Goal: Task Accomplishment & Management: Manage account settings

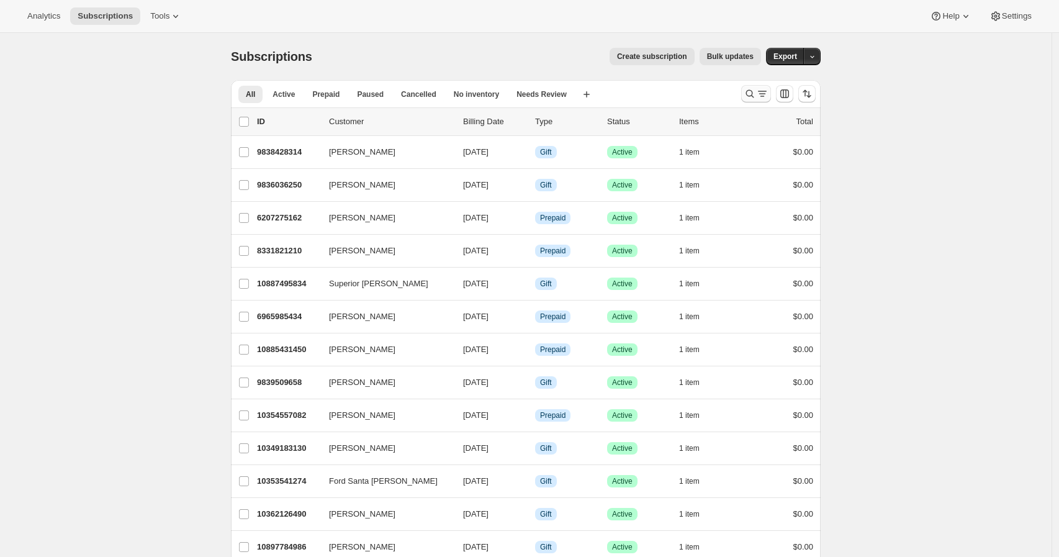
click at [756, 88] on icon "Search and filter results" at bounding box center [750, 94] width 12 height 12
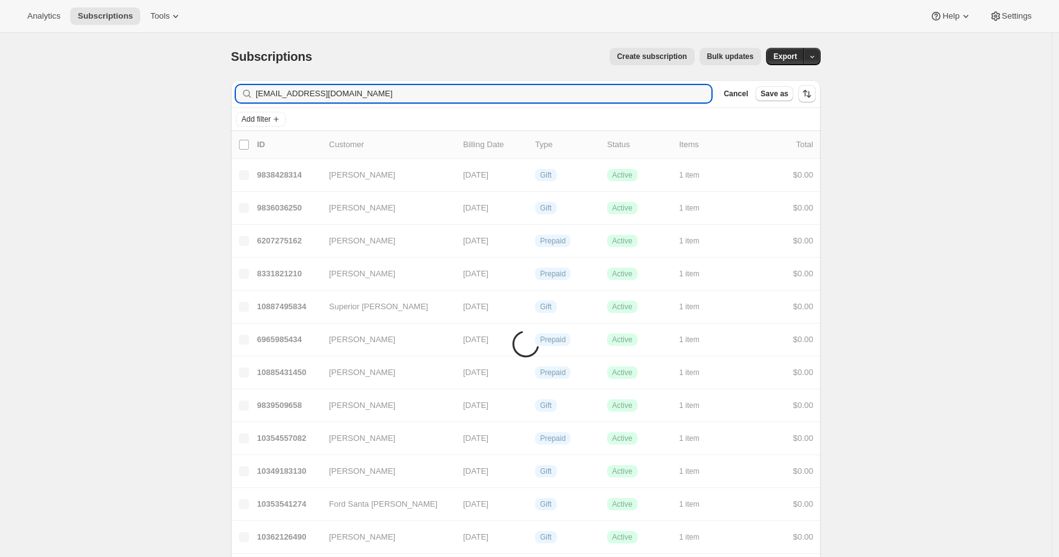
type input "[EMAIL_ADDRESS][DOMAIN_NAME]"
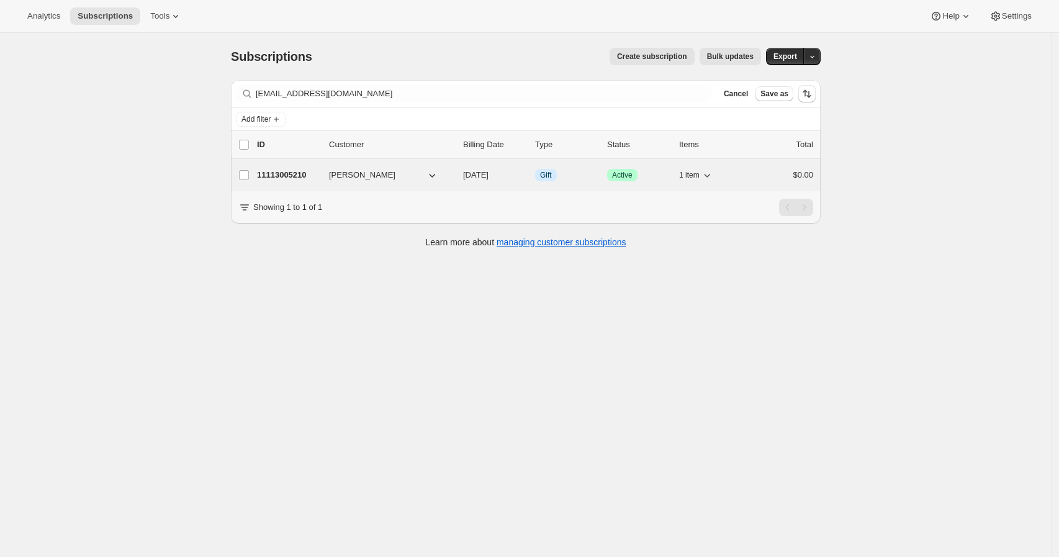
click at [297, 174] on p "11113005210" at bounding box center [288, 175] width 62 height 12
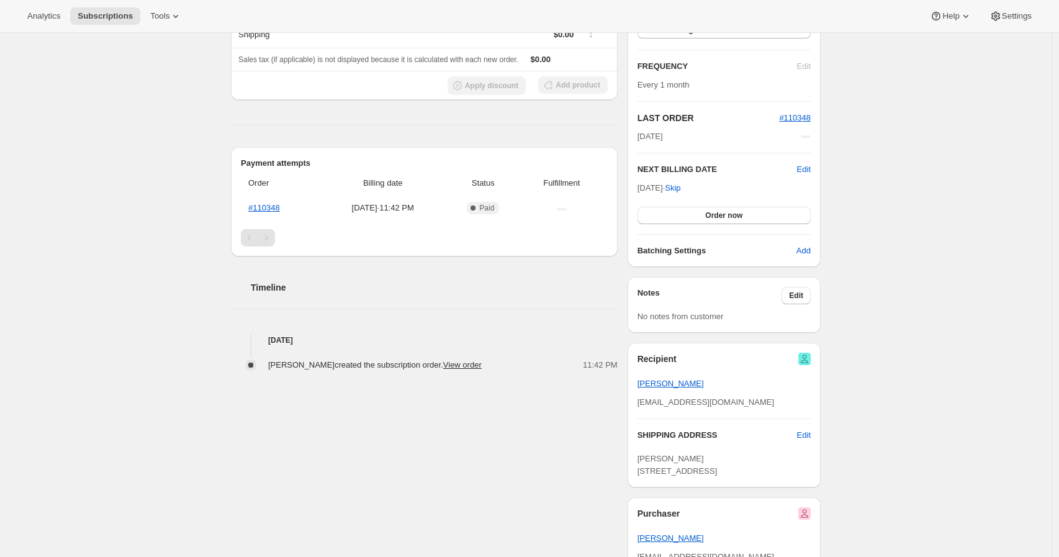
scroll to position [207, 0]
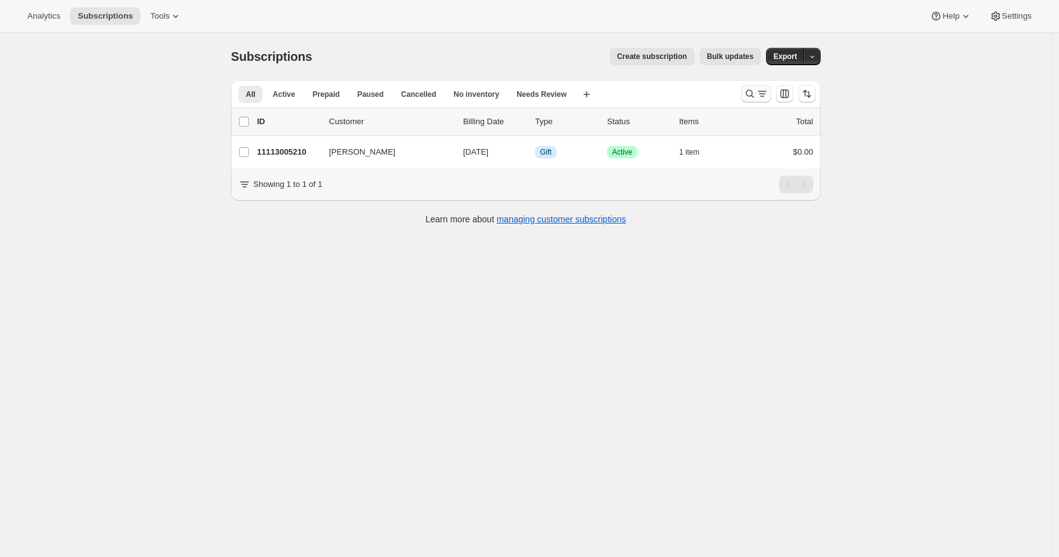
click at [747, 94] on icon "Search and filter results" at bounding box center [750, 94] width 12 height 12
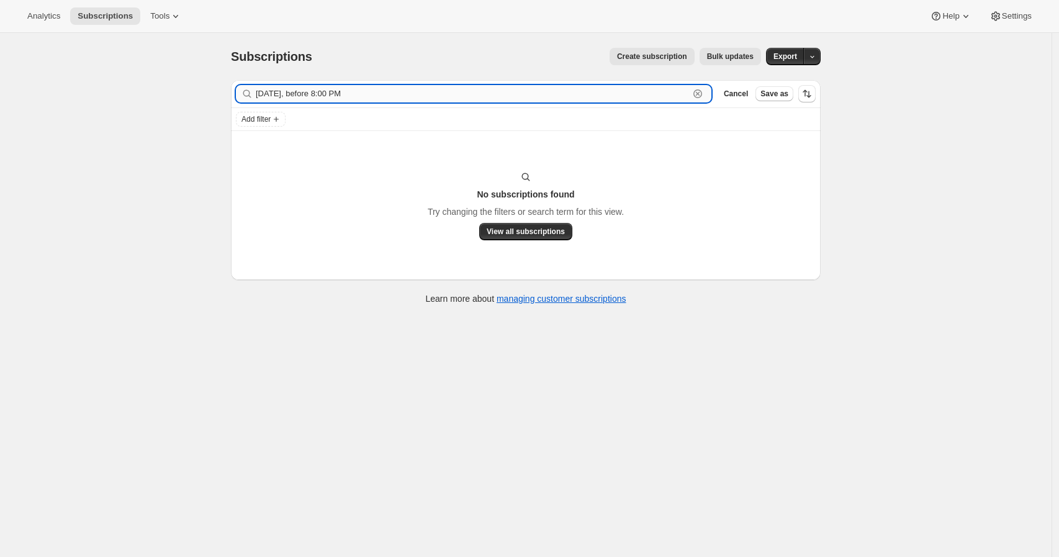
click at [364, 97] on input "[DATE], before 8:00 PM" at bounding box center [472, 93] width 433 height 17
paste input "[EMAIL_ADDRESS][DOMAIN_NAME]"
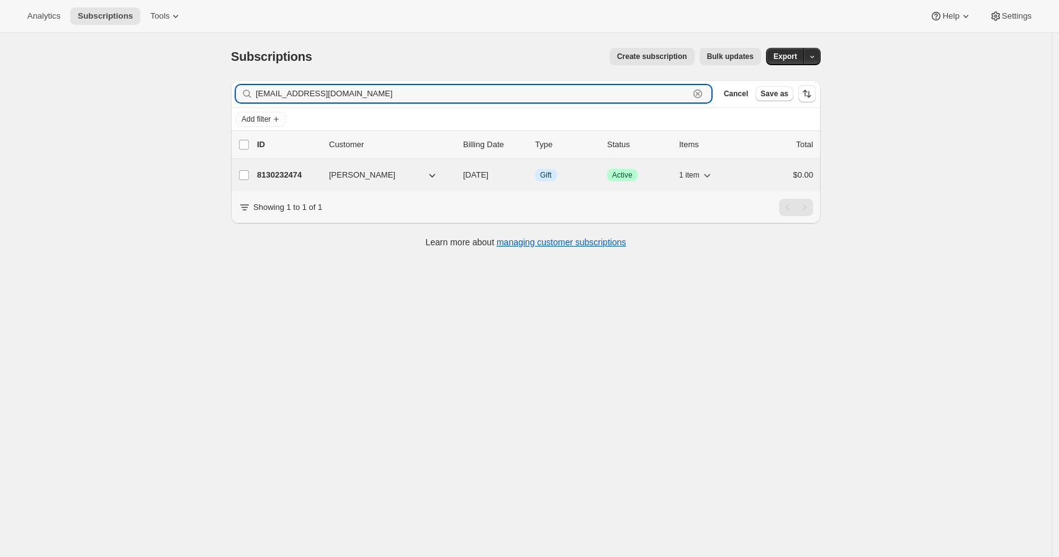
type input "[EMAIL_ADDRESS][DOMAIN_NAME]"
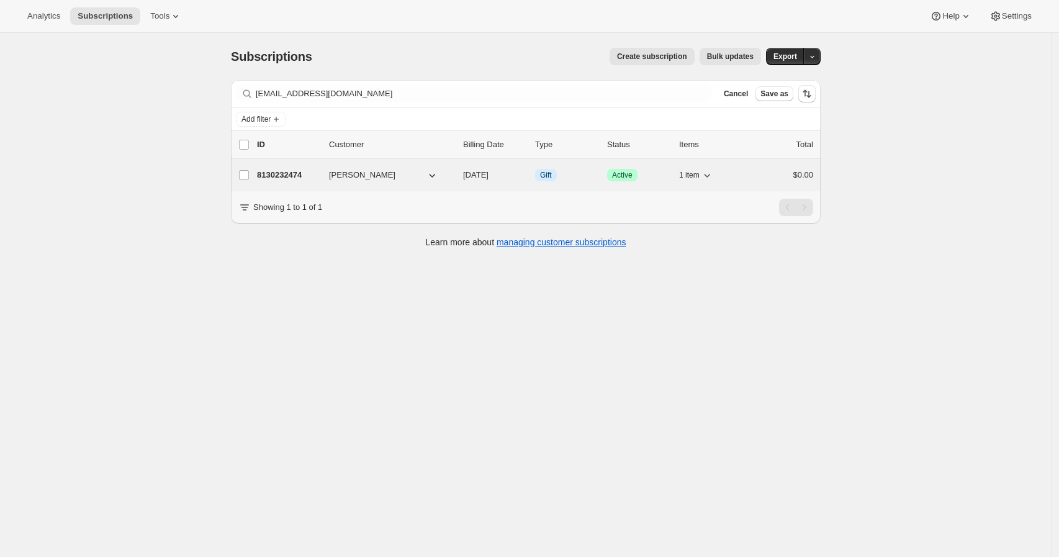
click at [281, 173] on p "8130232474" at bounding box center [288, 175] width 62 height 12
